Goal: Check status: Check status

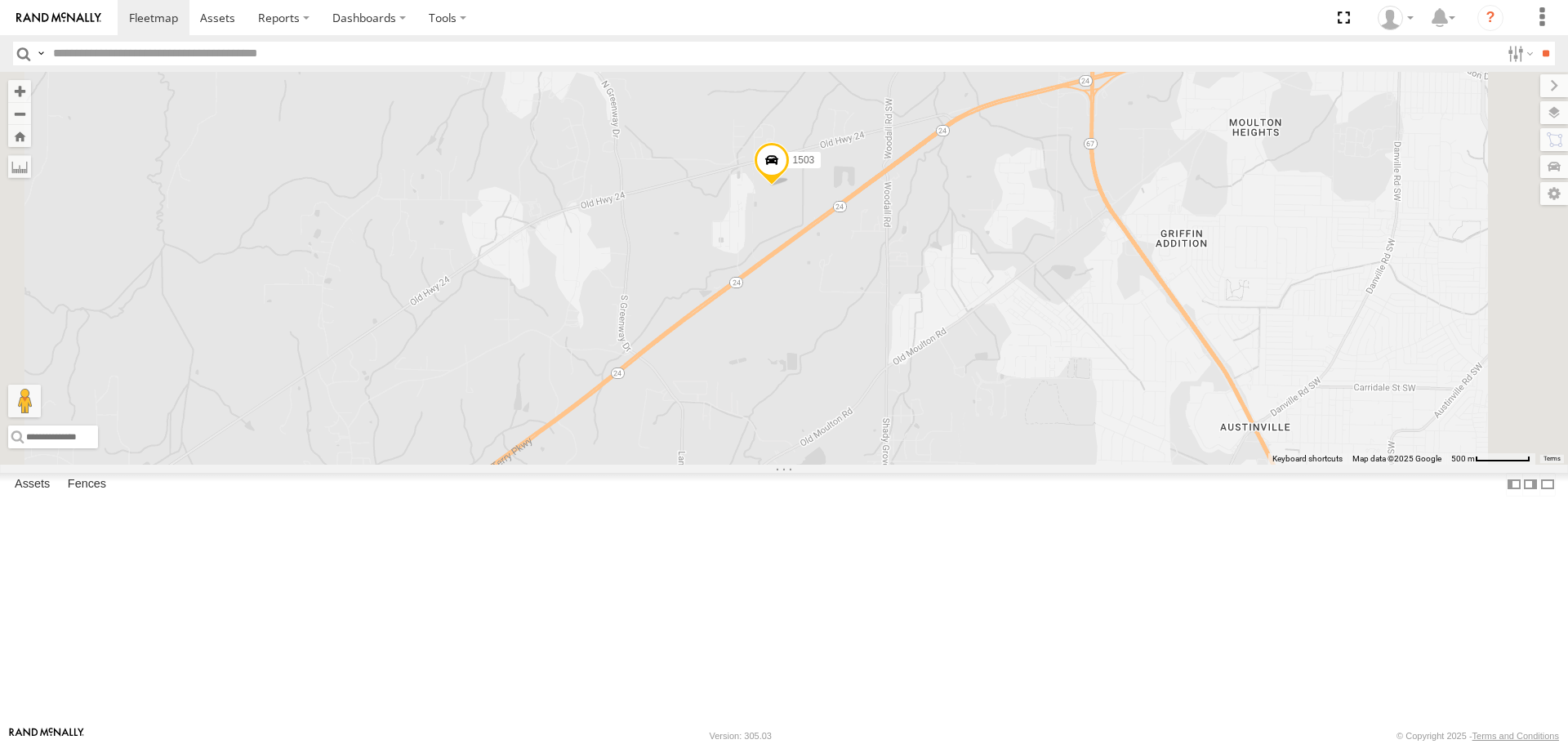
drag, startPoint x: 1089, startPoint y: 252, endPoint x: 989, endPoint y: 337, distance: 131.2
click at [989, 337] on div "201 213 221 212 295 203 1505 205 209 204 1509 Bad Tracker 215 1503 2 2" at bounding box center [784, 267] width 1568 height 393
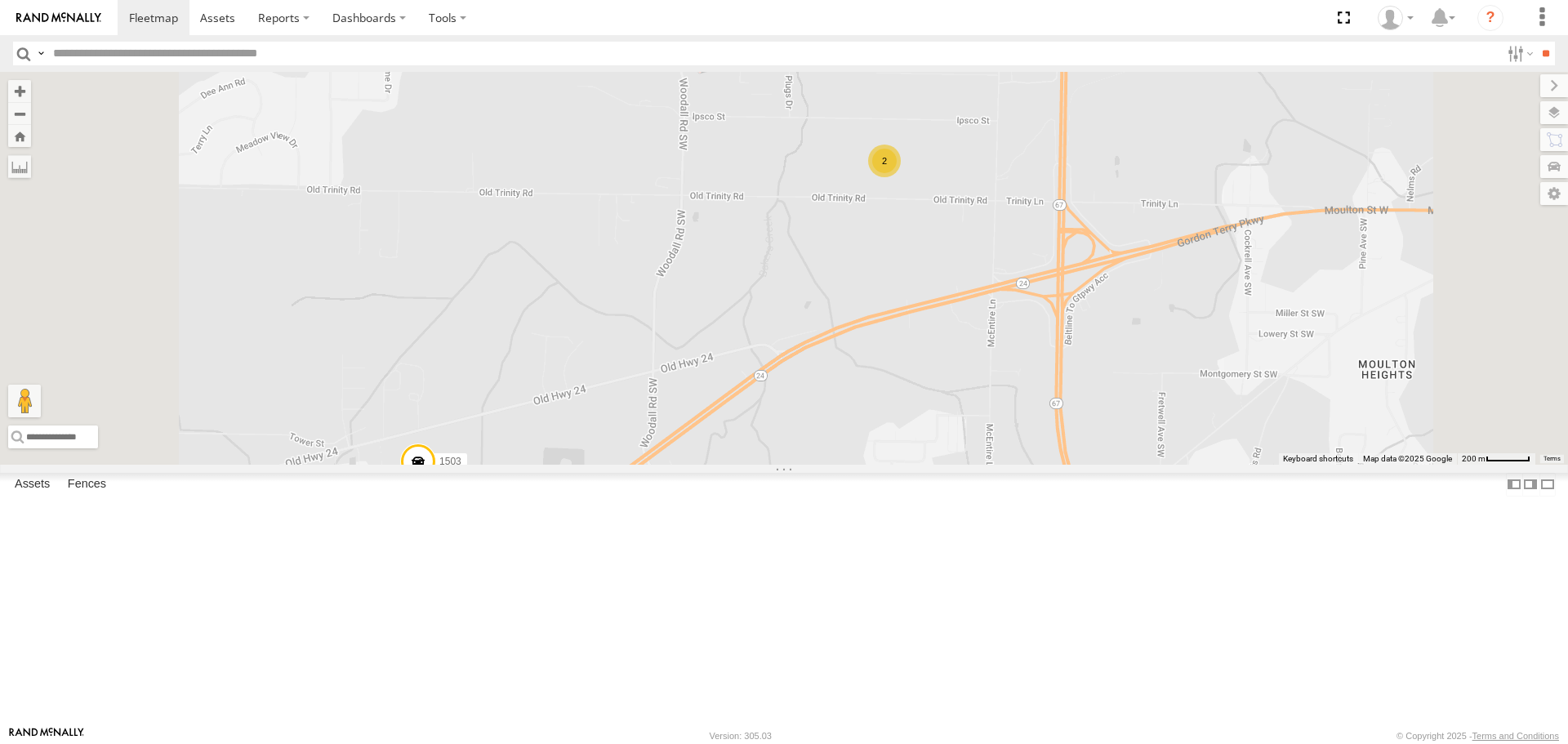
drag, startPoint x: 1011, startPoint y: 293, endPoint x: 1001, endPoint y: 330, distance: 38.3
click at [1001, 340] on div "201 213 221 212 295 203 1505 205 209 204 1509 Bad Tracker 215 1503 2 219 1502" at bounding box center [784, 267] width 1568 height 393
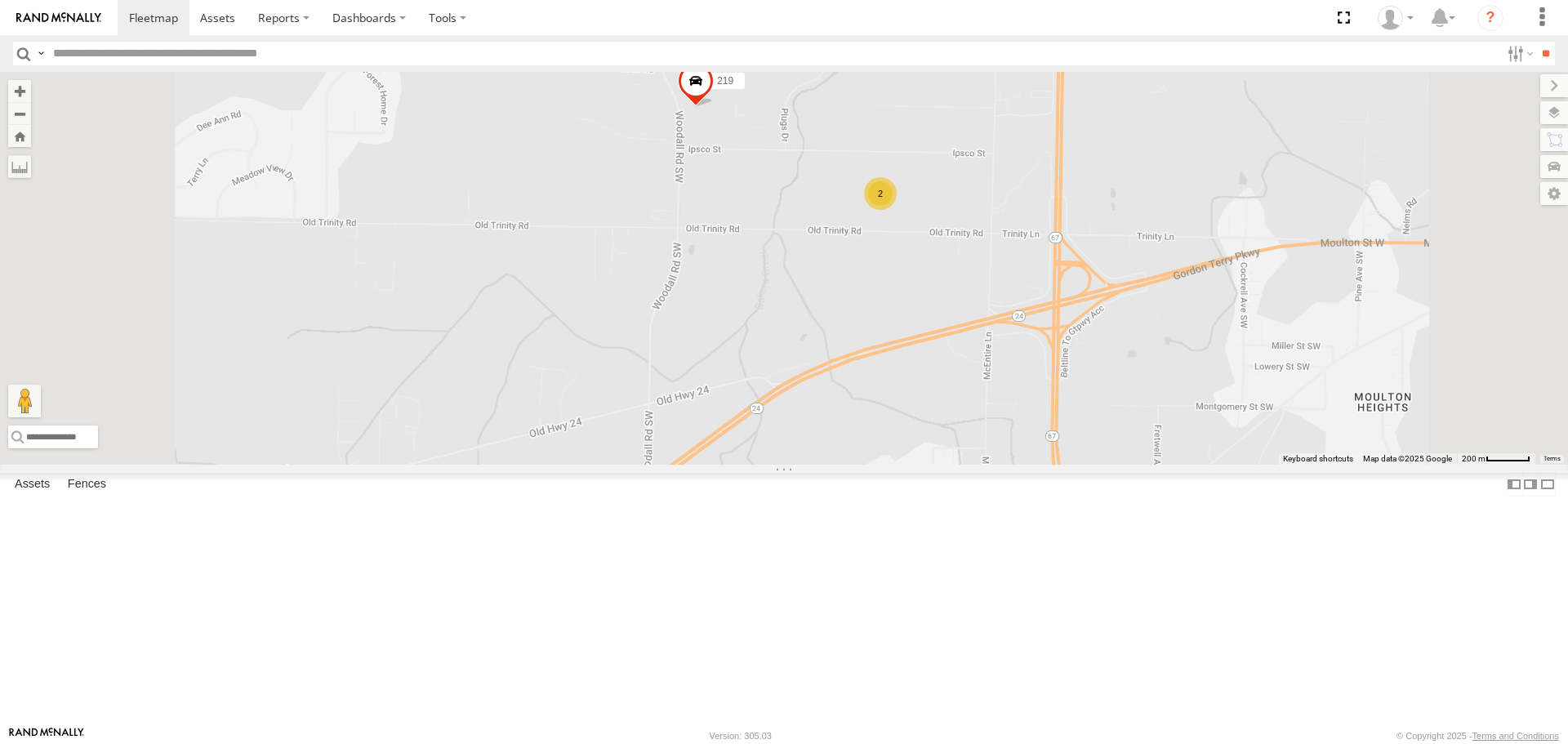
click at [746, 68] on span at bounding box center [729, 47] width 36 height 44
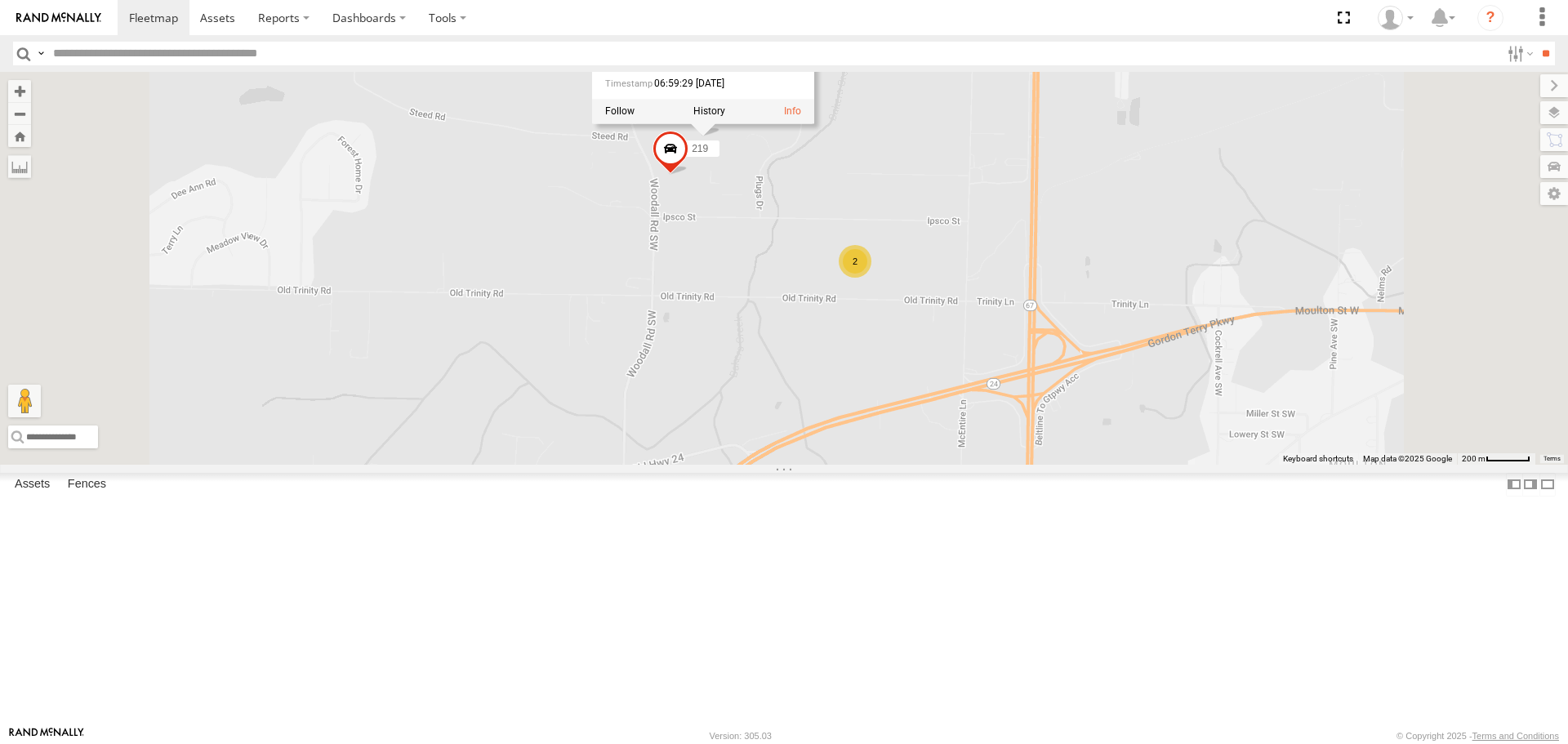
drag, startPoint x: 988, startPoint y: 235, endPoint x: 959, endPoint y: 311, distance: 81.3
click at [959, 311] on div "201 213 221 212 295 203 1505 205 209 204 1509 Bad Tracker 215 1503 2 219 1502 1…" at bounding box center [784, 267] width 1568 height 393
click at [973, 336] on div "201 213 221 212 295 203 1505 205 209 204 1509 Bad Tracker 215 1503 2 219 1502 1…" at bounding box center [784, 267] width 1568 height 393
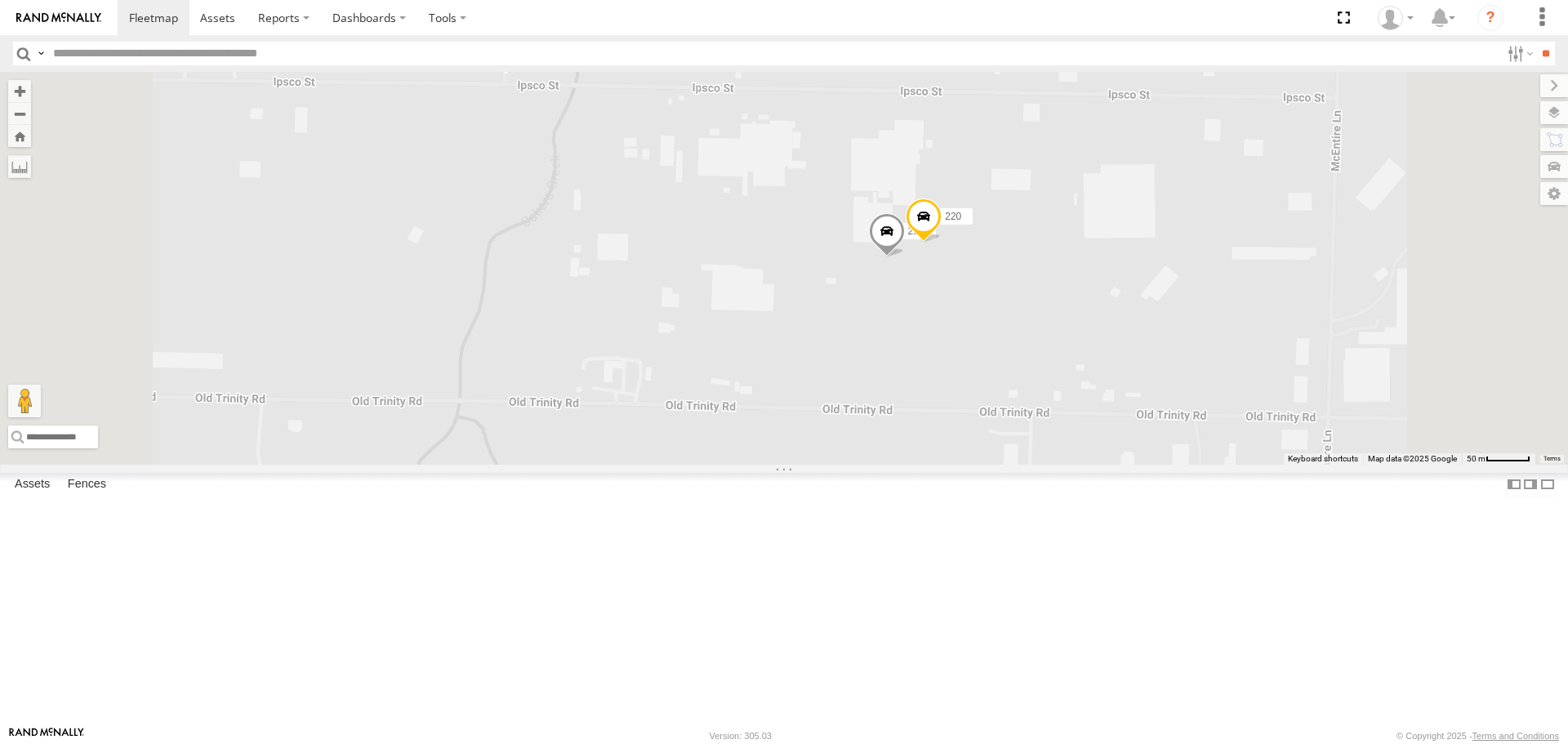
click at [942, 243] on span at bounding box center [924, 221] width 36 height 44
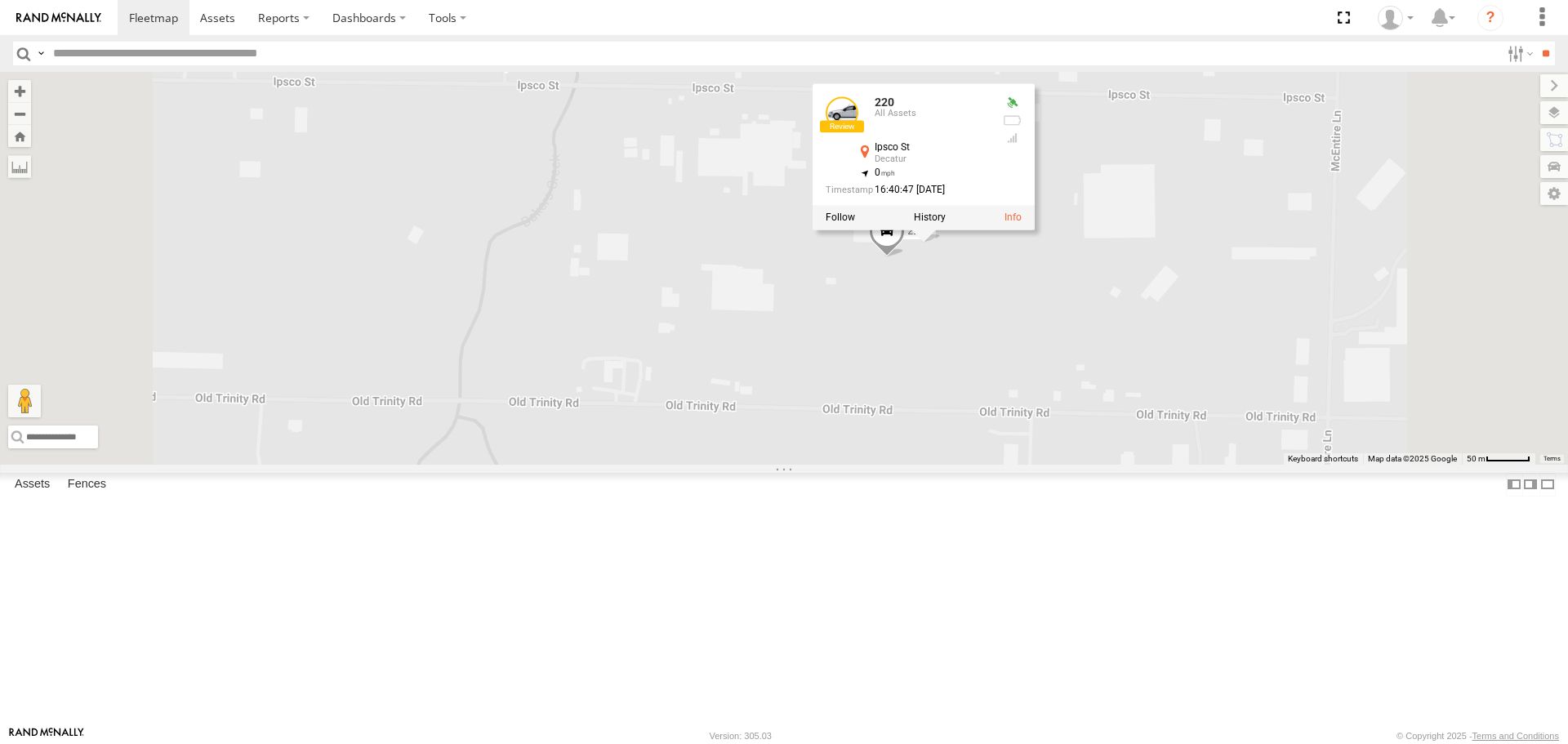
click at [1164, 391] on div "201 213 221 212 295 203 1505 205 209 204 1509 Bad Tracker 215 1503 219 1502 211…" at bounding box center [784, 267] width 1568 height 393
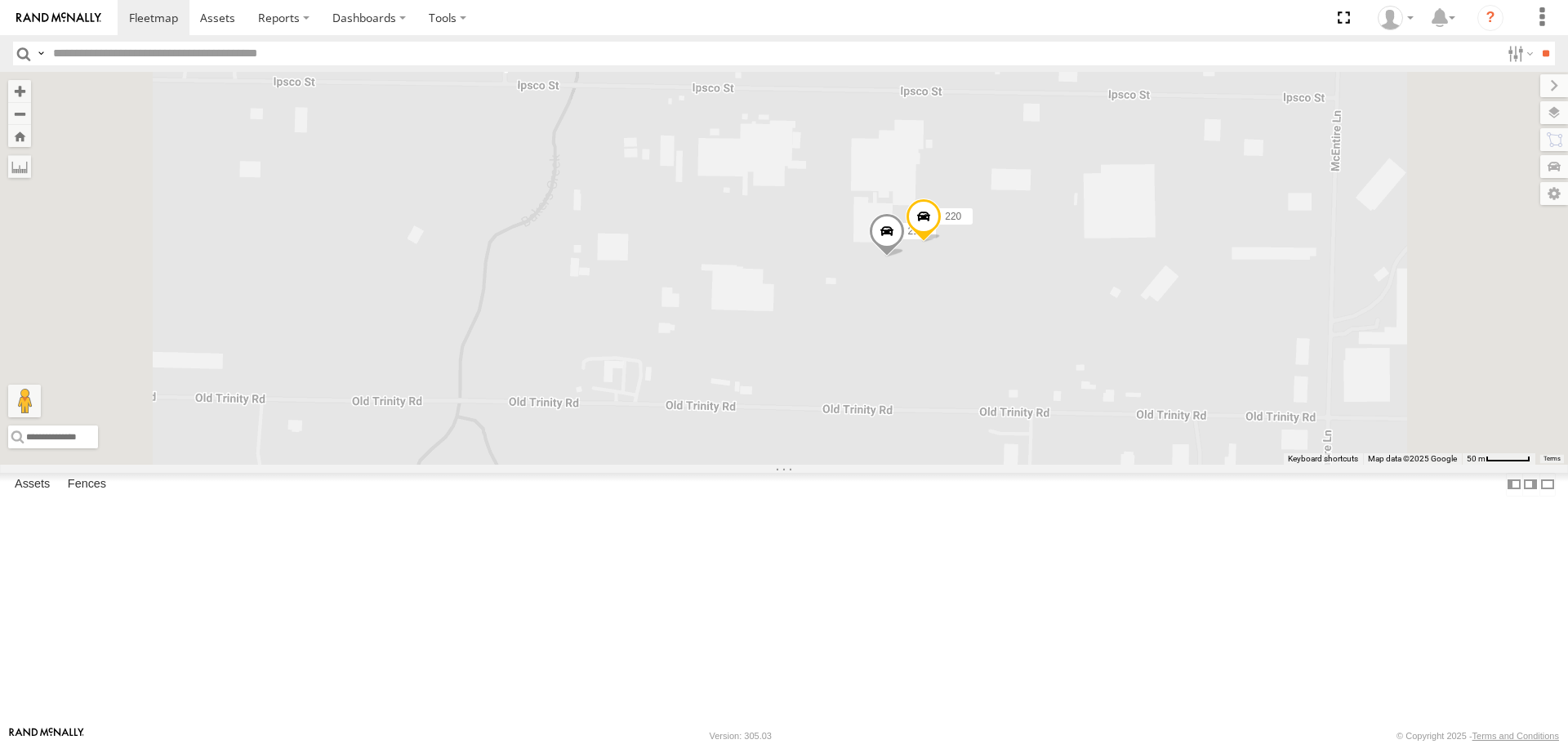
click at [905, 258] on span at bounding box center [887, 235] width 36 height 44
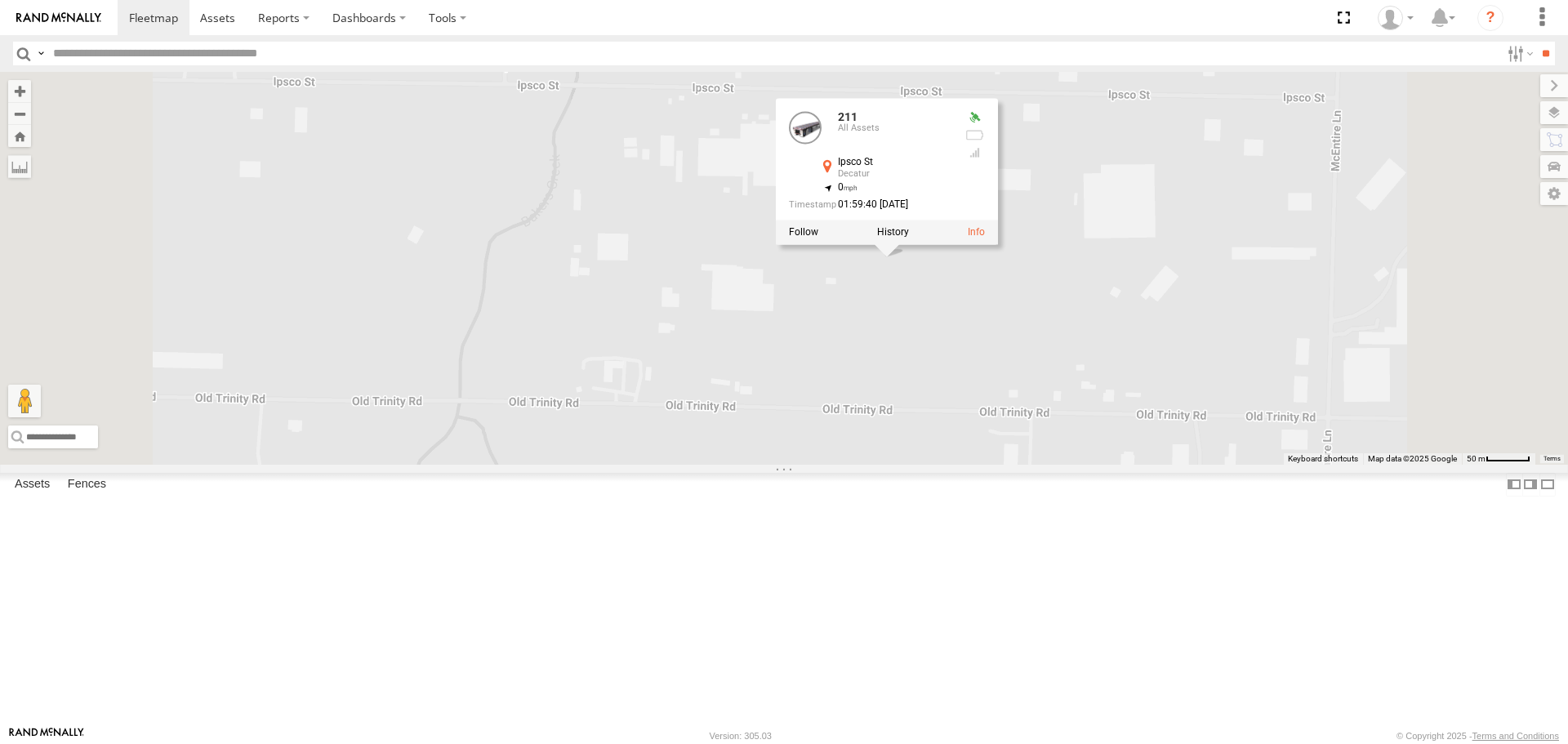
click at [1131, 408] on div "201 213 221 212 295 203 1505 205 209 204 1509 Bad Tracker 215 1503 219 1502 211…" at bounding box center [784, 267] width 1568 height 393
